Goal: Task Accomplishment & Management: Complete application form

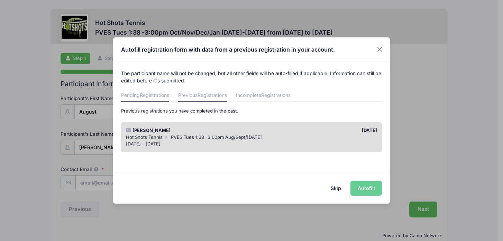
click at [144, 93] on span "Registrations" at bounding box center [154, 95] width 29 height 6
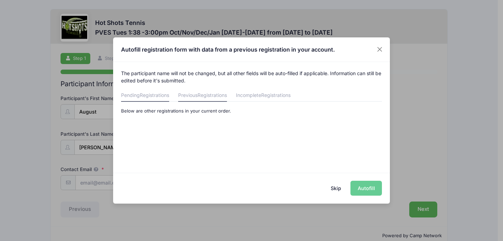
click at [211, 98] on link "Previous Registrations" at bounding box center [202, 95] width 49 height 12
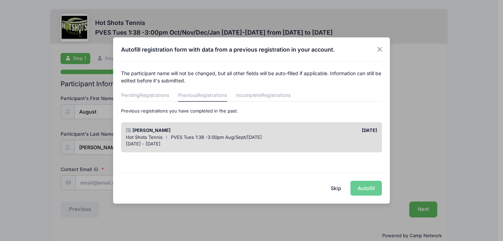
click at [339, 190] on button "Skip" at bounding box center [336, 187] width 25 height 15
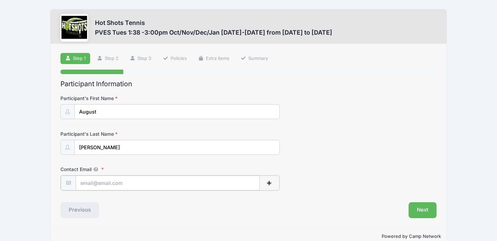
click at [118, 181] on input "Contact Email" at bounding box center [168, 182] width 184 height 15
type input "[EMAIL_ADDRESS][PERSON_NAME][DOMAIN_NAME]"
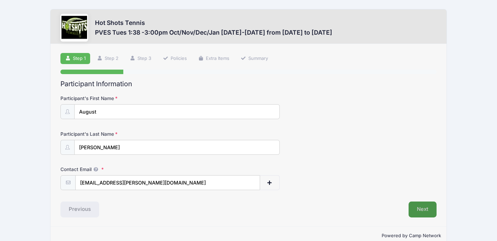
click at [427, 210] on button "Next" at bounding box center [423, 209] width 28 height 16
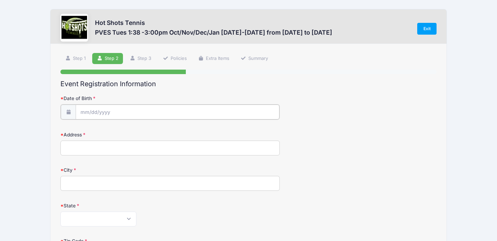
click at [133, 108] on input "Date of Birth" at bounding box center [178, 111] width 204 height 15
click at [111, 131] on select "January February March April May June July August September October November De…" at bounding box center [111, 130] width 31 height 9
select select "3"
click at [96, 126] on select "January February March April May June July August September October November De…" at bounding box center [111, 130] width 31 height 9
click at [150, 131] on span at bounding box center [149, 132] width 5 height 5
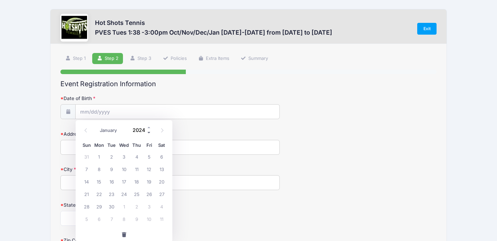
click at [150, 131] on span at bounding box center [149, 132] width 5 height 5
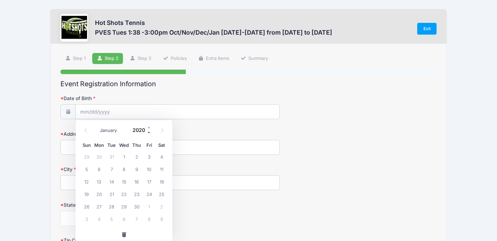
type input "2019"
click at [95, 172] on span "8" at bounding box center [99, 168] width 12 height 12
type input "[DATE]"
click at [106, 149] on input "Address" at bounding box center [169, 147] width 219 height 15
type input "[STREET_ADDRESS]"
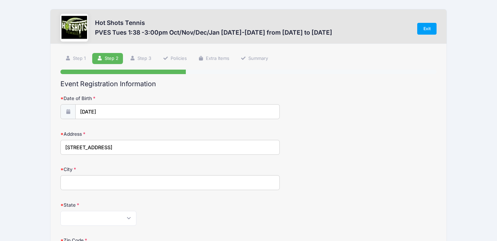
type input "[GEOGRAPHIC_DATA]"
select select "CA"
type input "90094"
type input "[STREET_ADDRESS]"
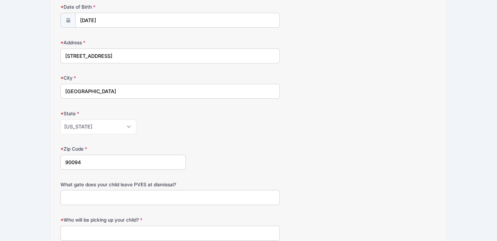
scroll to position [126, 0]
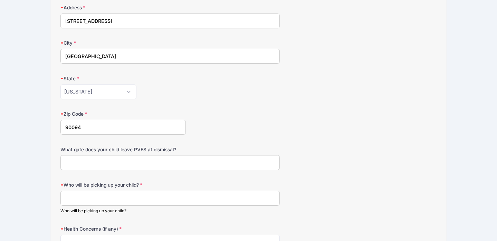
click at [222, 163] on input "What gate does your child leave PVES at dismissal?" at bounding box center [169, 162] width 219 height 15
type input "Main Gate"
